Goal: Complete application form: Complete application form

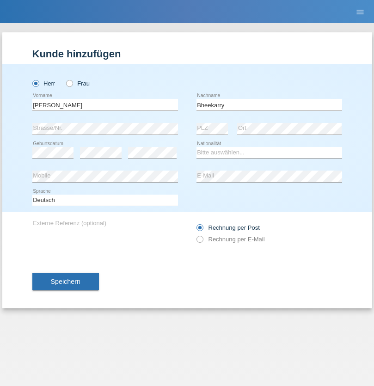
type input "Bheekarry"
select select "MU"
select select "C"
select select "02"
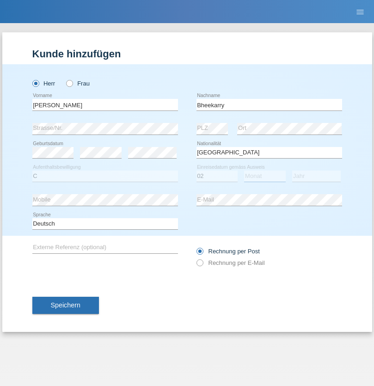
select select "01"
select select "2021"
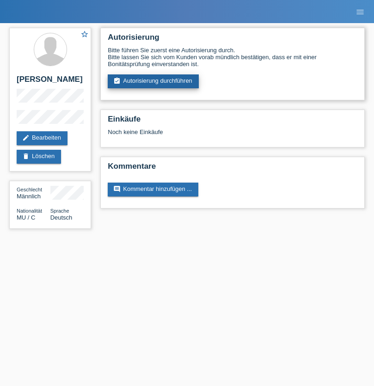
click at [154, 81] on link "assignment_turned_in Autorisierung durchführen" at bounding box center [153, 82] width 91 height 14
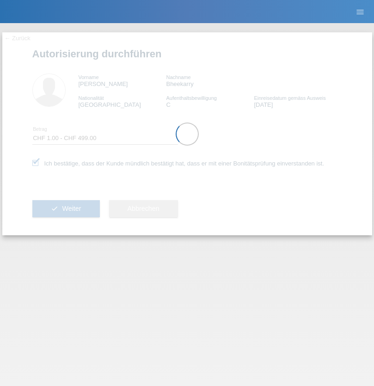
select select "1"
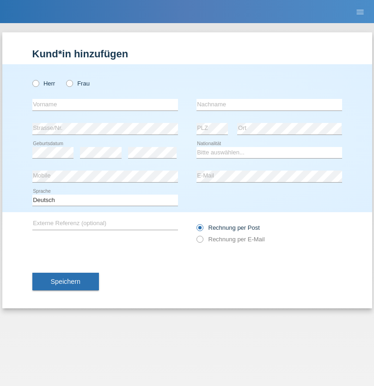
radio input "true"
click at [105, 105] on input "text" at bounding box center [105, 105] width 146 height 12
type input "David"
click at [269, 105] on input "text" at bounding box center [270, 105] width 146 height 12
type input "Senn"
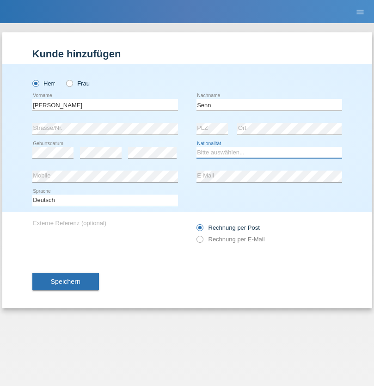
select select "CH"
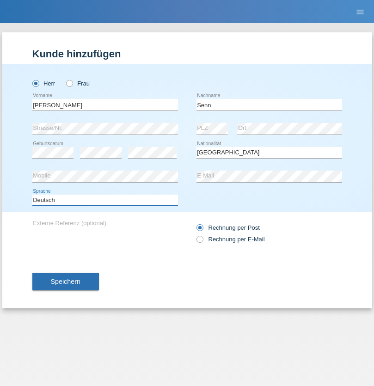
select select "en"
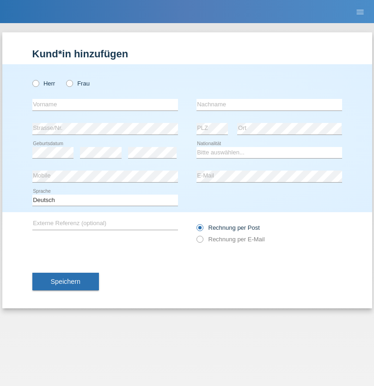
radio input "true"
click at [105, 105] on input "text" at bounding box center [105, 105] width 146 height 12
type input "Yasin"
click at [269, 105] on input "text" at bounding box center [270, 105] width 146 height 12
type input "Kilic"
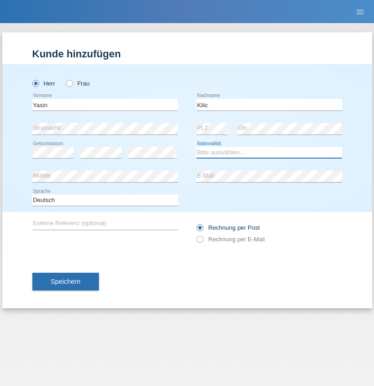
select select "CH"
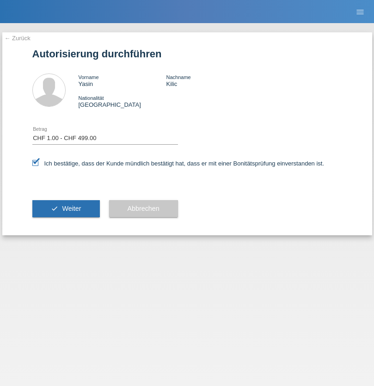
select select "1"
click at [66, 209] on span "Weiter" at bounding box center [71, 208] width 19 height 7
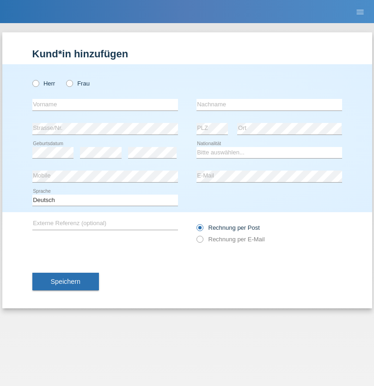
radio input "true"
click at [105, 105] on input "text" at bounding box center [105, 105] width 146 height 12
type input "[PERSON_NAME]"
click at [269, 105] on input "text" at bounding box center [270, 105] width 146 height 12
type input "Fortugno"
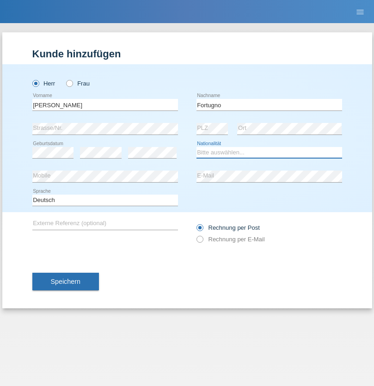
select select "IT"
select select "C"
select select "09"
select select "08"
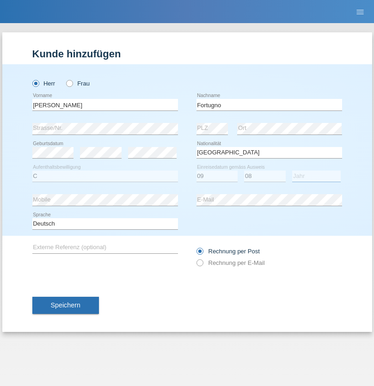
select select "2006"
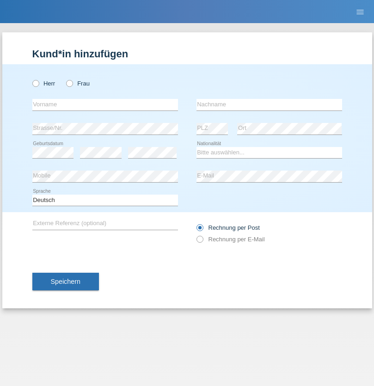
radio input "true"
click at [105, 105] on input "text" at bounding box center [105, 105] width 146 height 12
type input "Farkash"
click at [269, 105] on input "text" at bounding box center [270, 105] width 146 height 12
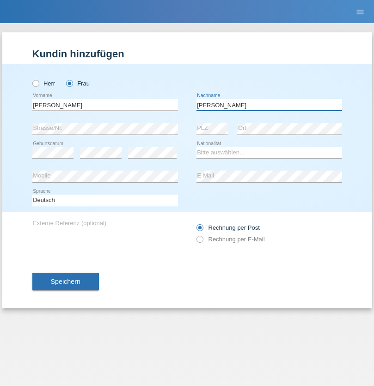
type input "Yolana"
select select "UA"
select select "C"
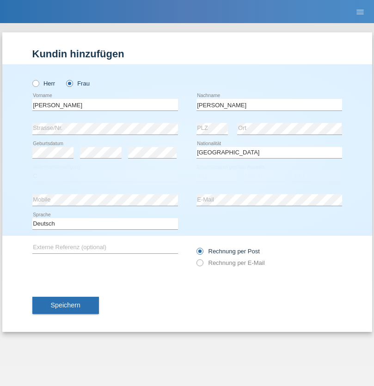
select select "23"
select select "10"
select select "2021"
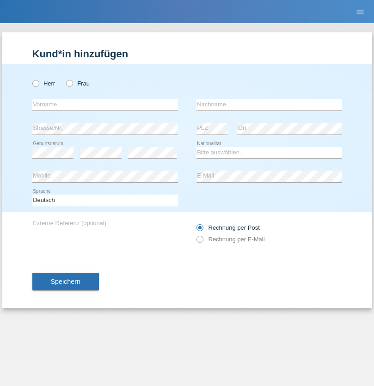
radio input "true"
click at [105, 105] on input "text" at bounding box center [105, 105] width 146 height 12
type input "Terezie"
click at [269, 105] on input "text" at bounding box center [270, 105] width 146 height 12
type input "Zachariášová"
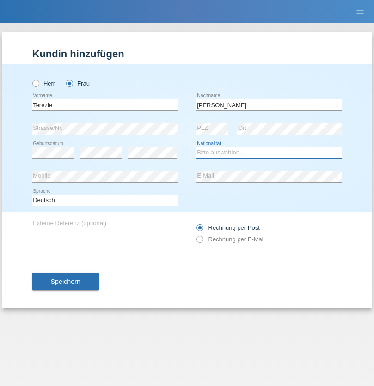
select select "CH"
radio input "true"
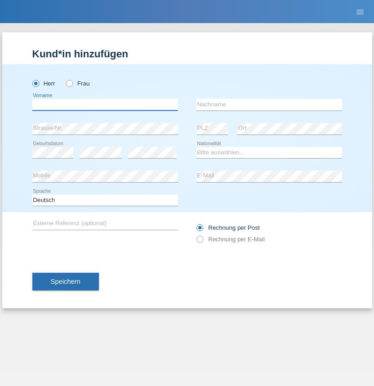
click at [105, 105] on input "text" at bounding box center [105, 105] width 146 height 12
type input "firat"
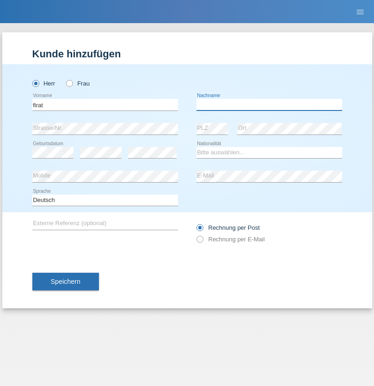
click at [269, 105] on input "text" at bounding box center [270, 105] width 146 height 12
type input "kara"
select select "CH"
radio input "true"
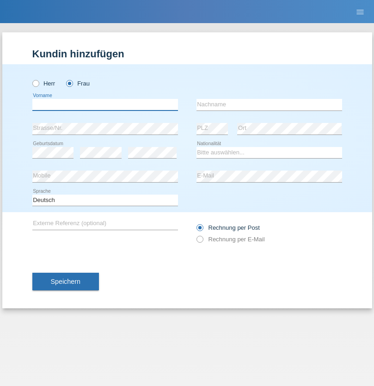
click at [105, 105] on input "text" at bounding box center [105, 105] width 146 height 12
type input "Nuria"
click at [269, 105] on input "text" at bounding box center [270, 105] width 146 height 12
type input "D'Antino"
select select "CH"
